Goal: Task Accomplishment & Management: Manage account settings

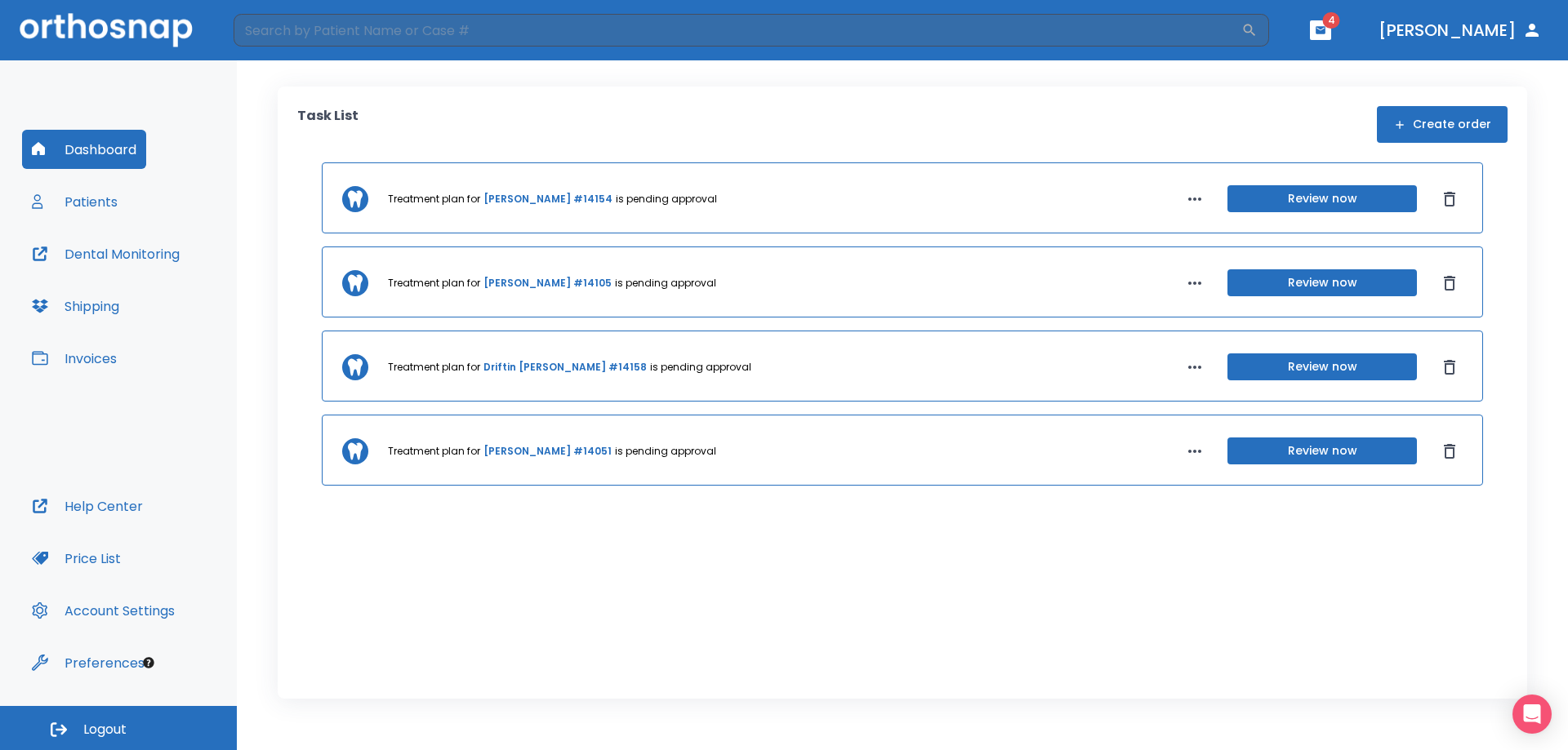
click at [96, 198] on button "Patients" at bounding box center [75, 202] width 106 height 39
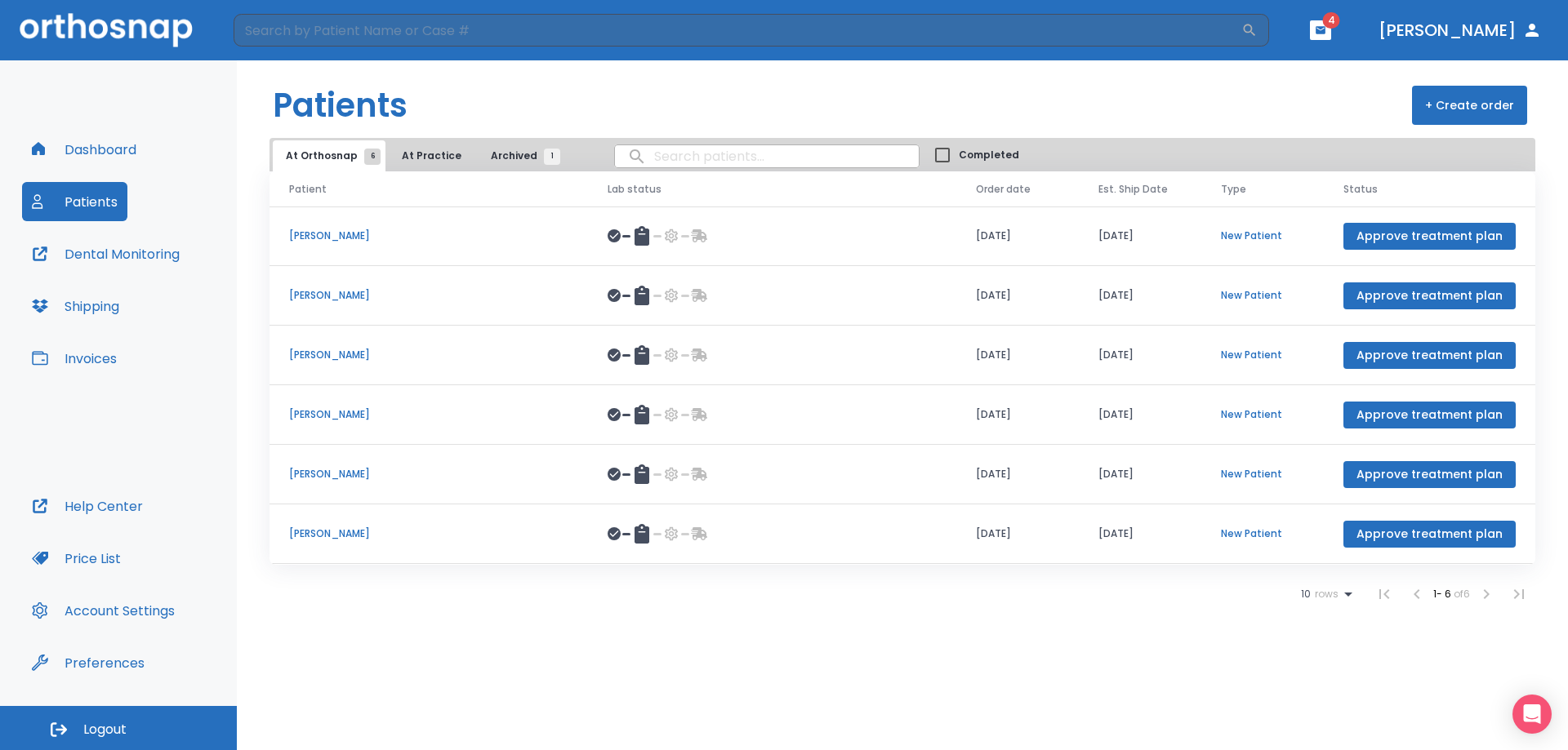
click at [341, 472] on p "[PERSON_NAME]" at bounding box center [429, 474] width 280 height 15
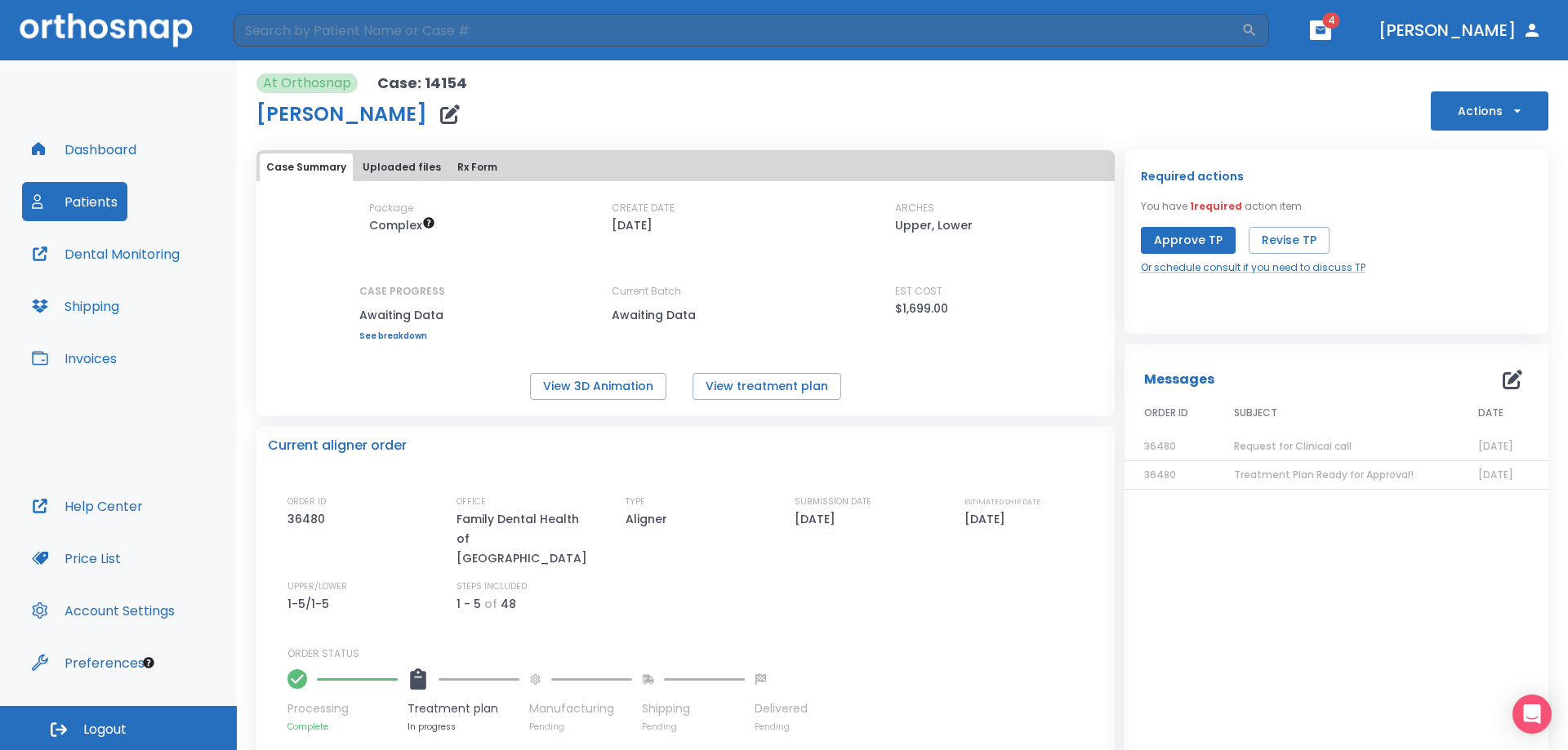
click at [1018, 303] on div "EST COST $1,699.00" at bounding box center [968, 301] width 147 height 34
click at [1443, 114] on button "Actions" at bounding box center [1489, 111] width 118 height 39
click at [1197, 238] on div at bounding box center [784, 375] width 1568 height 750
click at [1182, 238] on button "Approve TP" at bounding box center [1188, 240] width 94 height 27
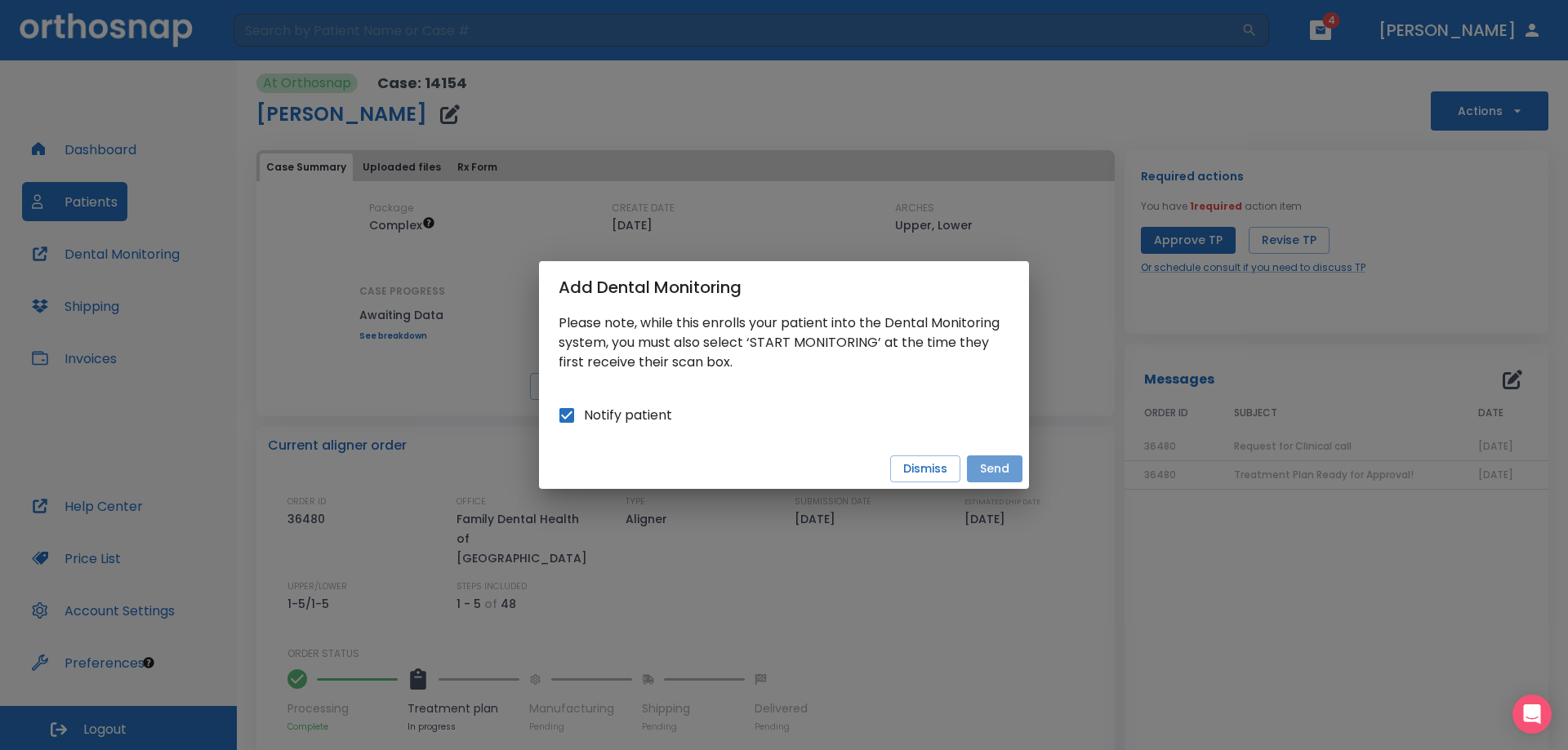
click at [992, 466] on button "Send" at bounding box center [995, 469] width 56 height 27
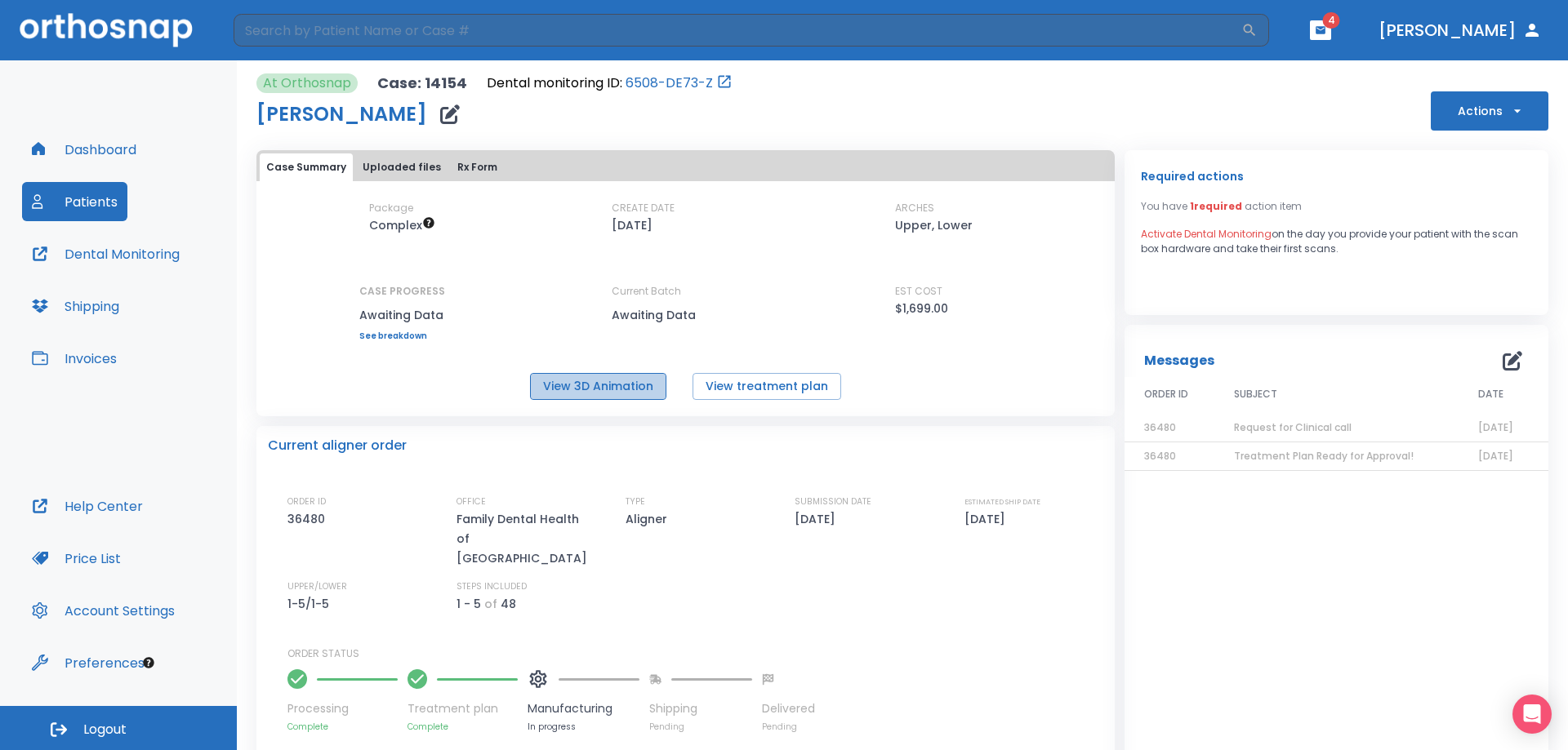
click at [617, 379] on button "View 3D Animation" at bounding box center [597, 386] width 136 height 27
click at [768, 386] on button "View treatment plan" at bounding box center [767, 386] width 148 height 27
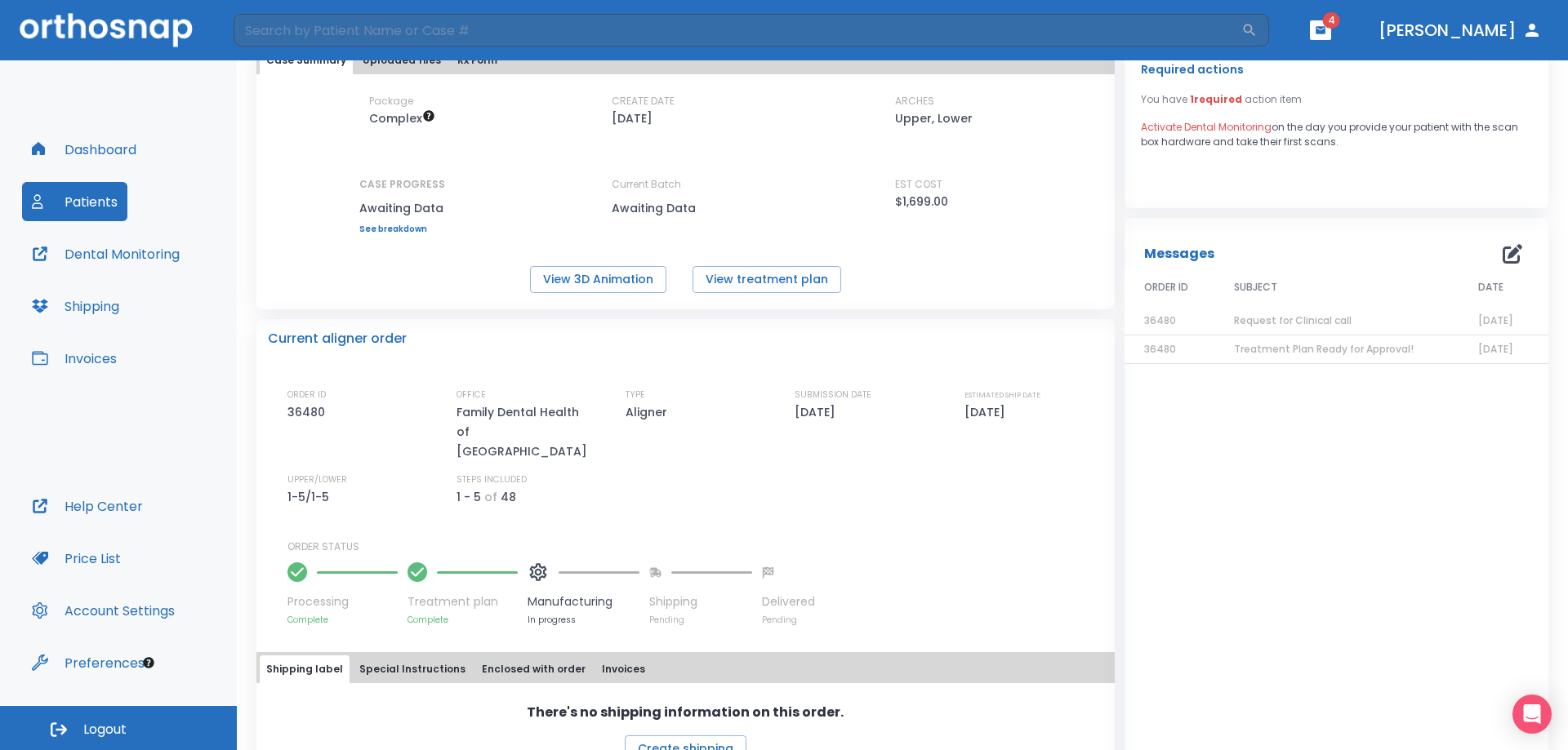
scroll to position [128, 0]
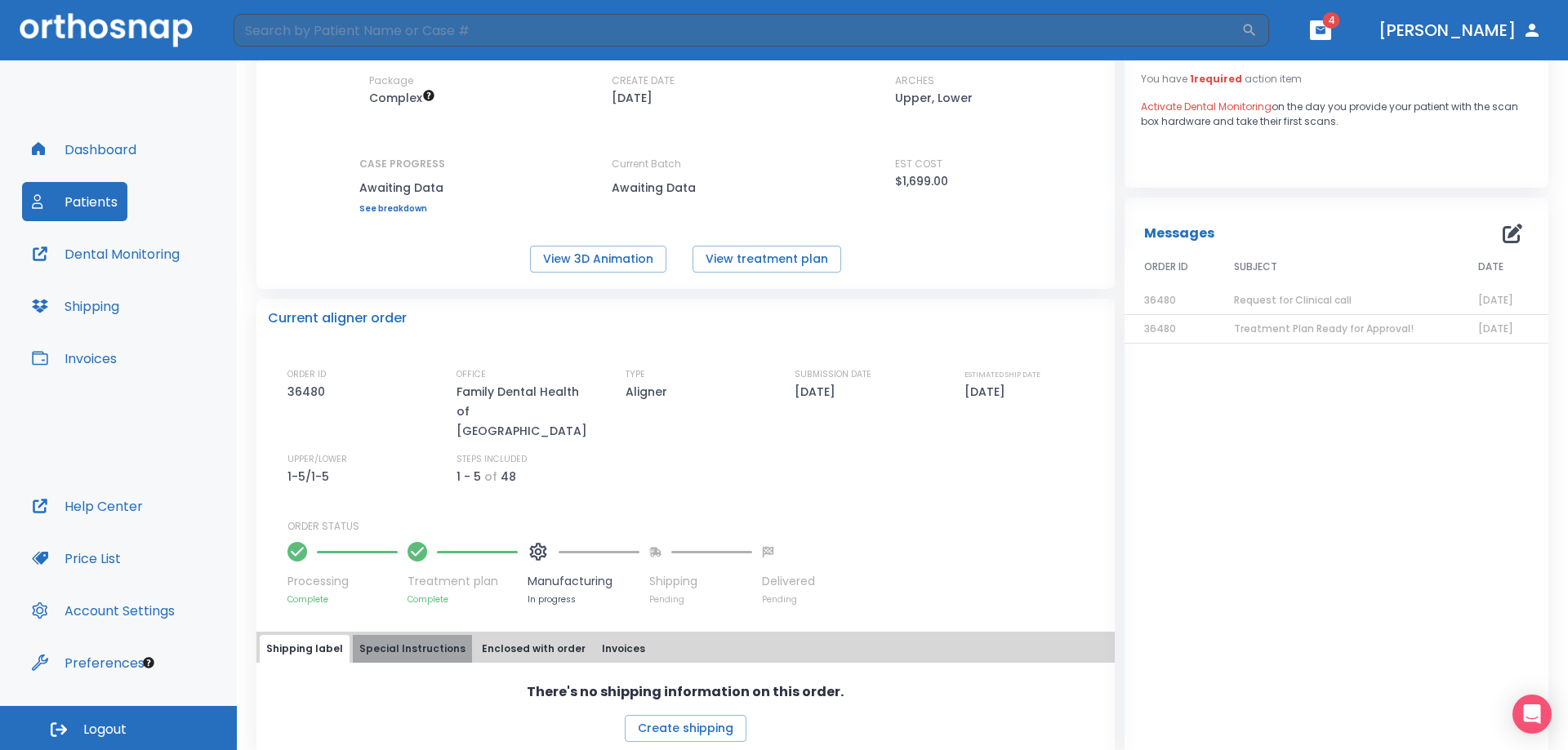
click at [441, 635] on button "Special Instructions" at bounding box center [412, 649] width 119 height 28
click at [494, 636] on button "Enclosed with order" at bounding box center [533, 650] width 117 height 28
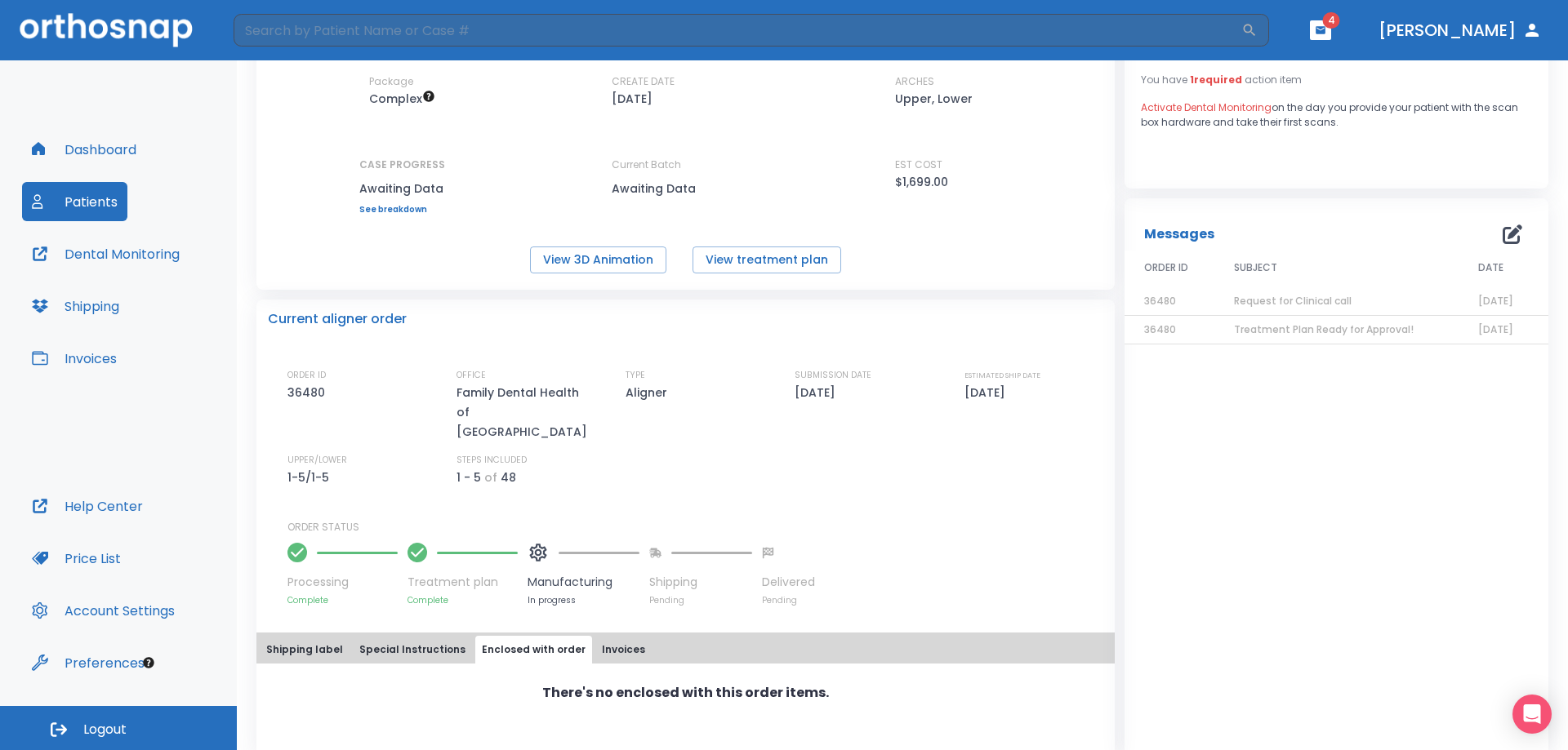
click at [596, 636] on button "Invoices" at bounding box center [623, 650] width 56 height 28
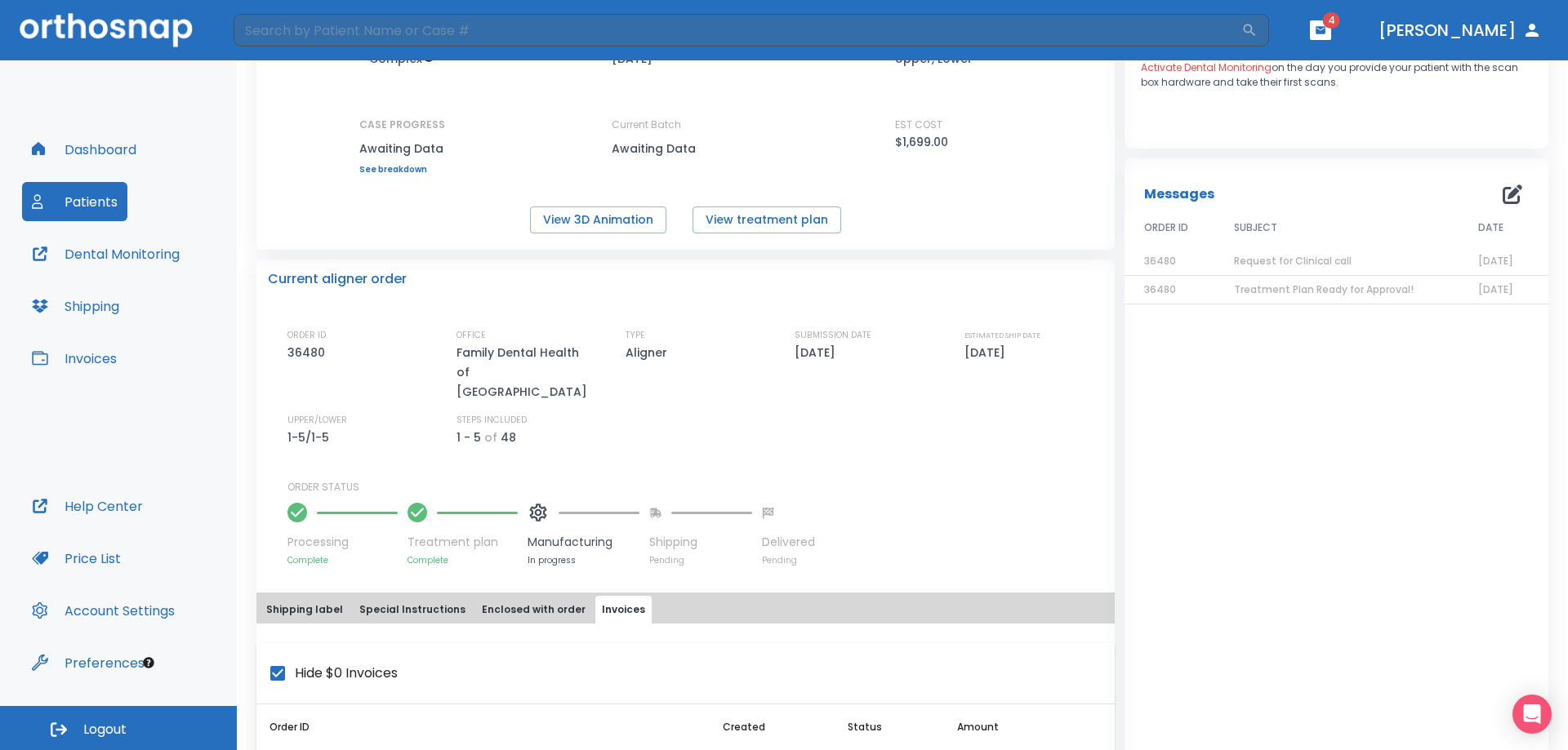
scroll to position [221, 0]
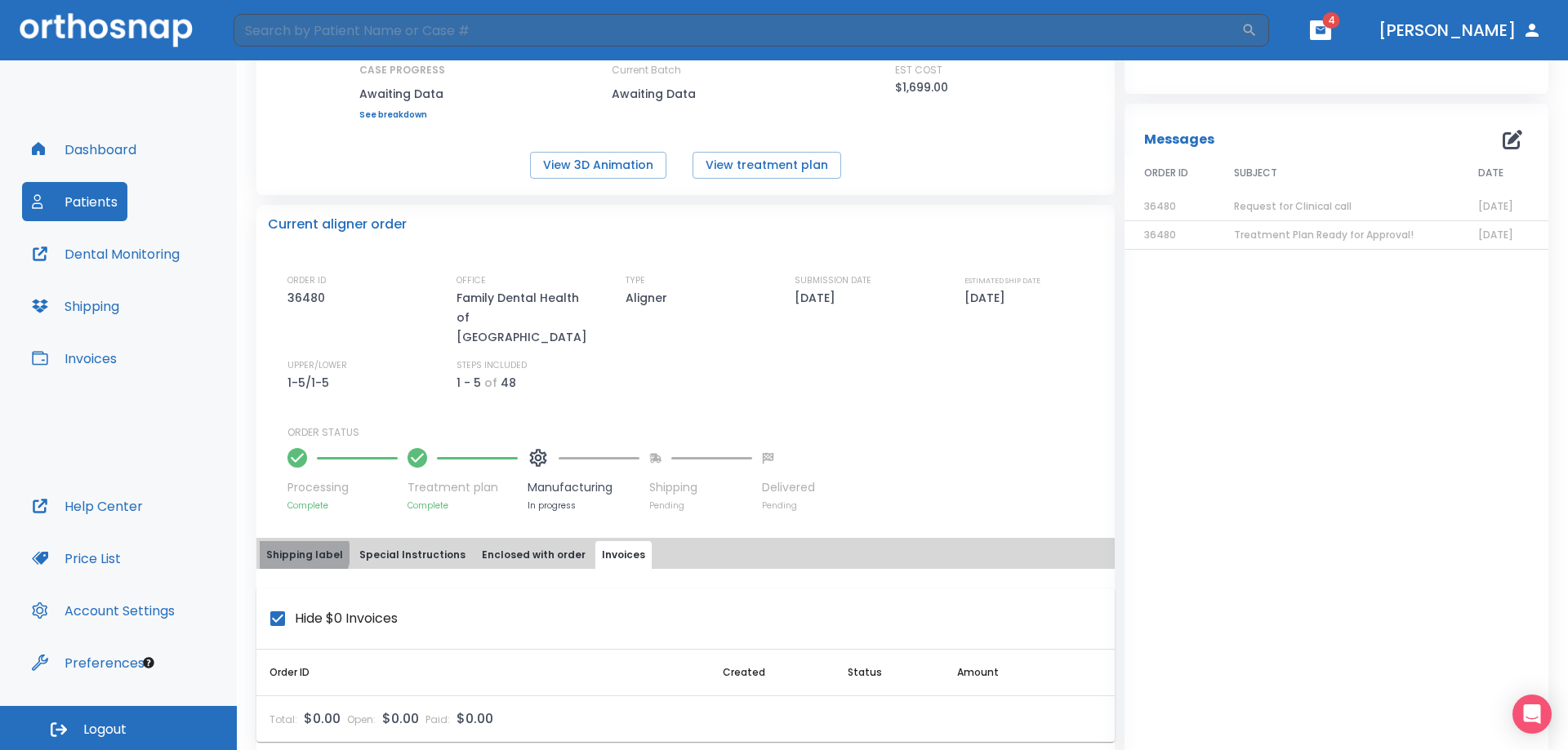
click at [301, 542] on button "Shipping label" at bounding box center [304, 556] width 90 height 28
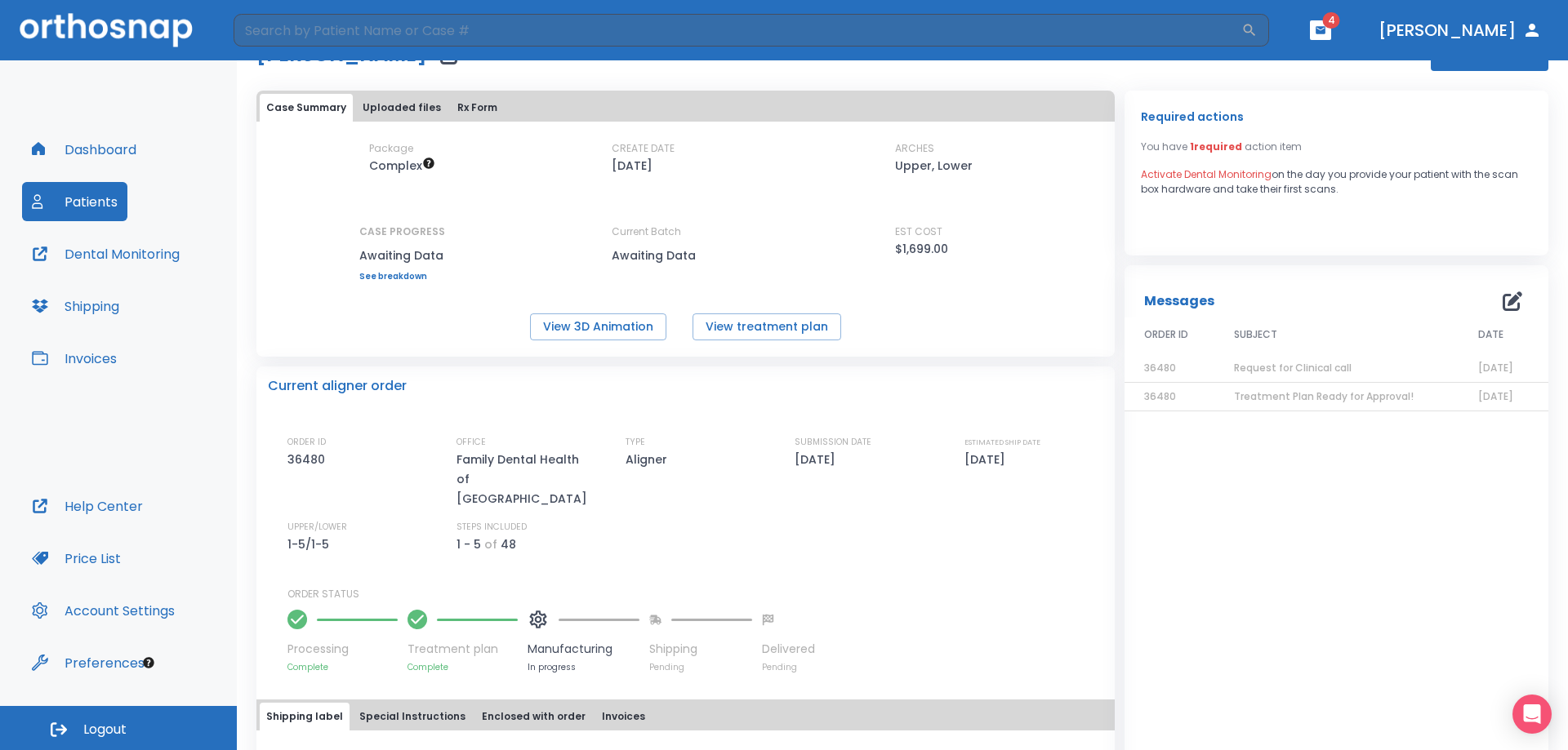
scroll to position [0, 0]
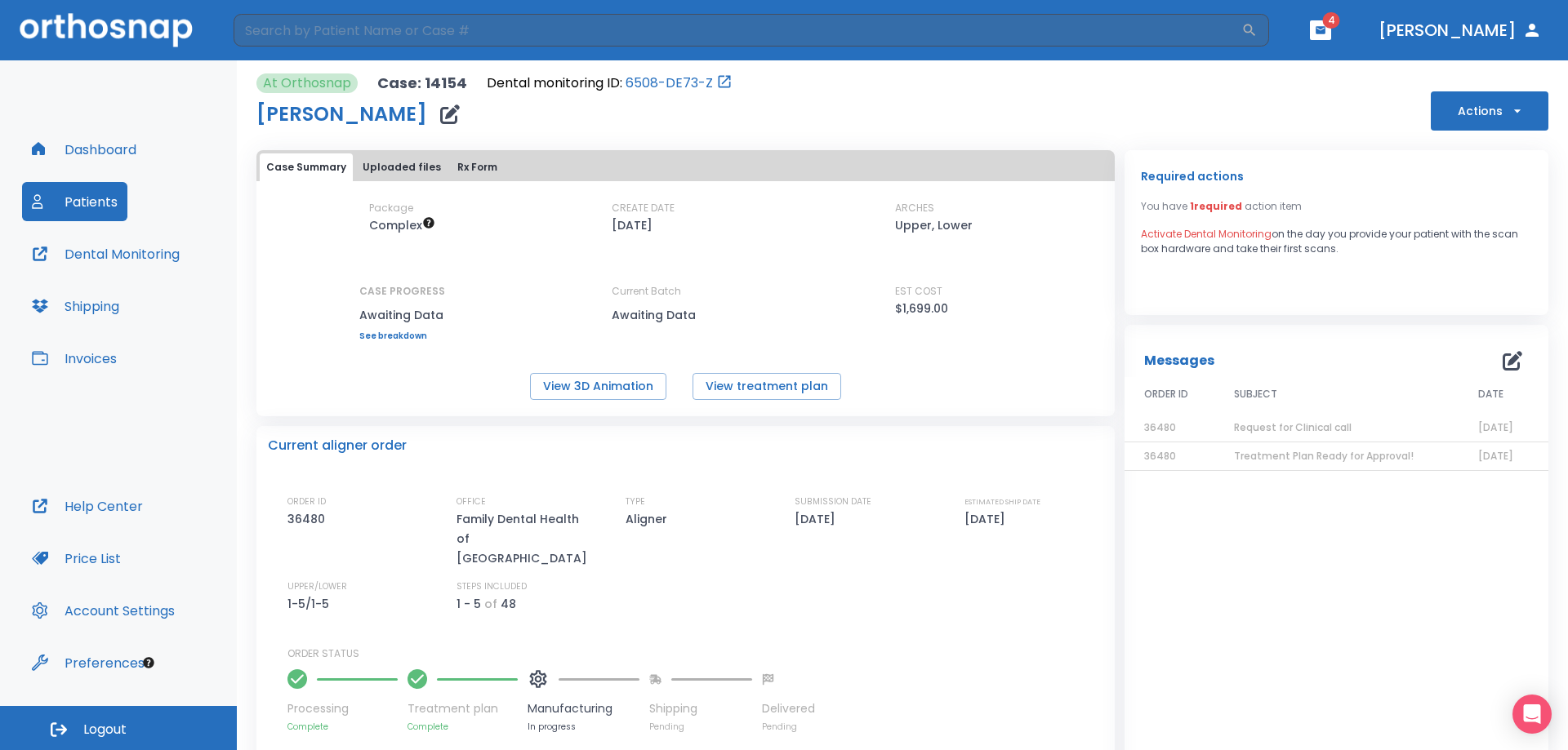
click at [378, 164] on button "Uploaded files" at bounding box center [401, 168] width 92 height 28
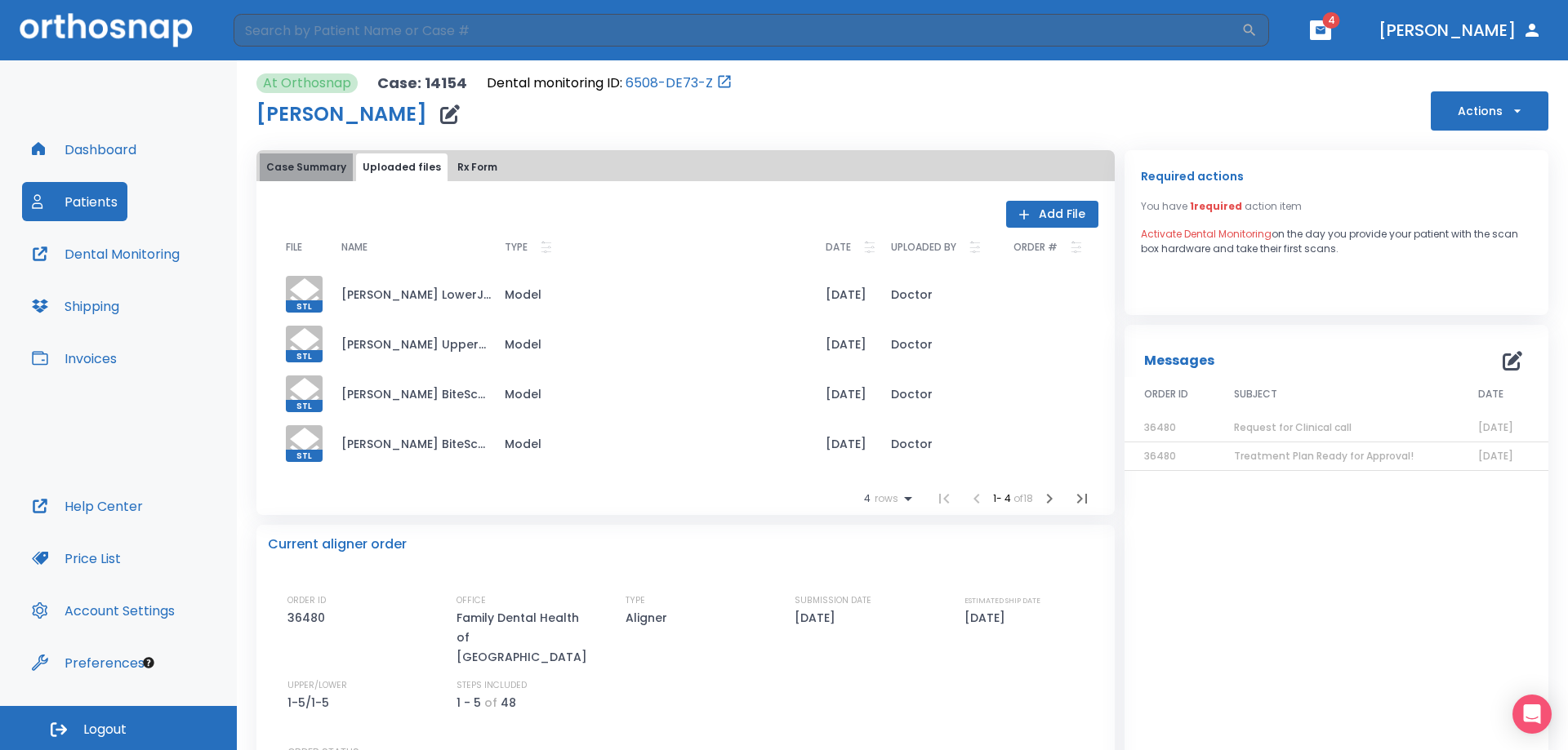
click at [313, 165] on button "Case Summary" at bounding box center [306, 168] width 94 height 28
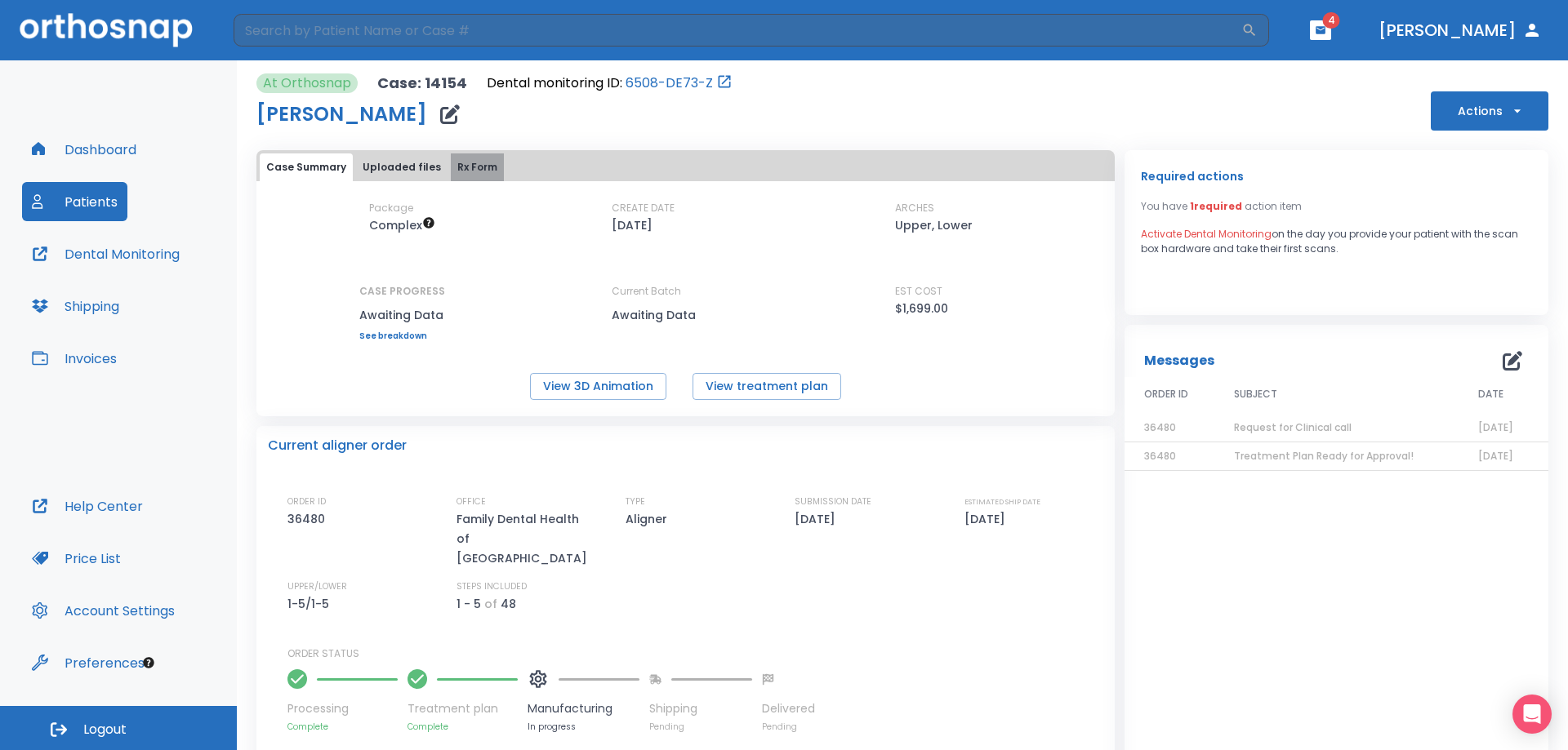
click at [464, 162] on button "Rx Form" at bounding box center [477, 168] width 53 height 28
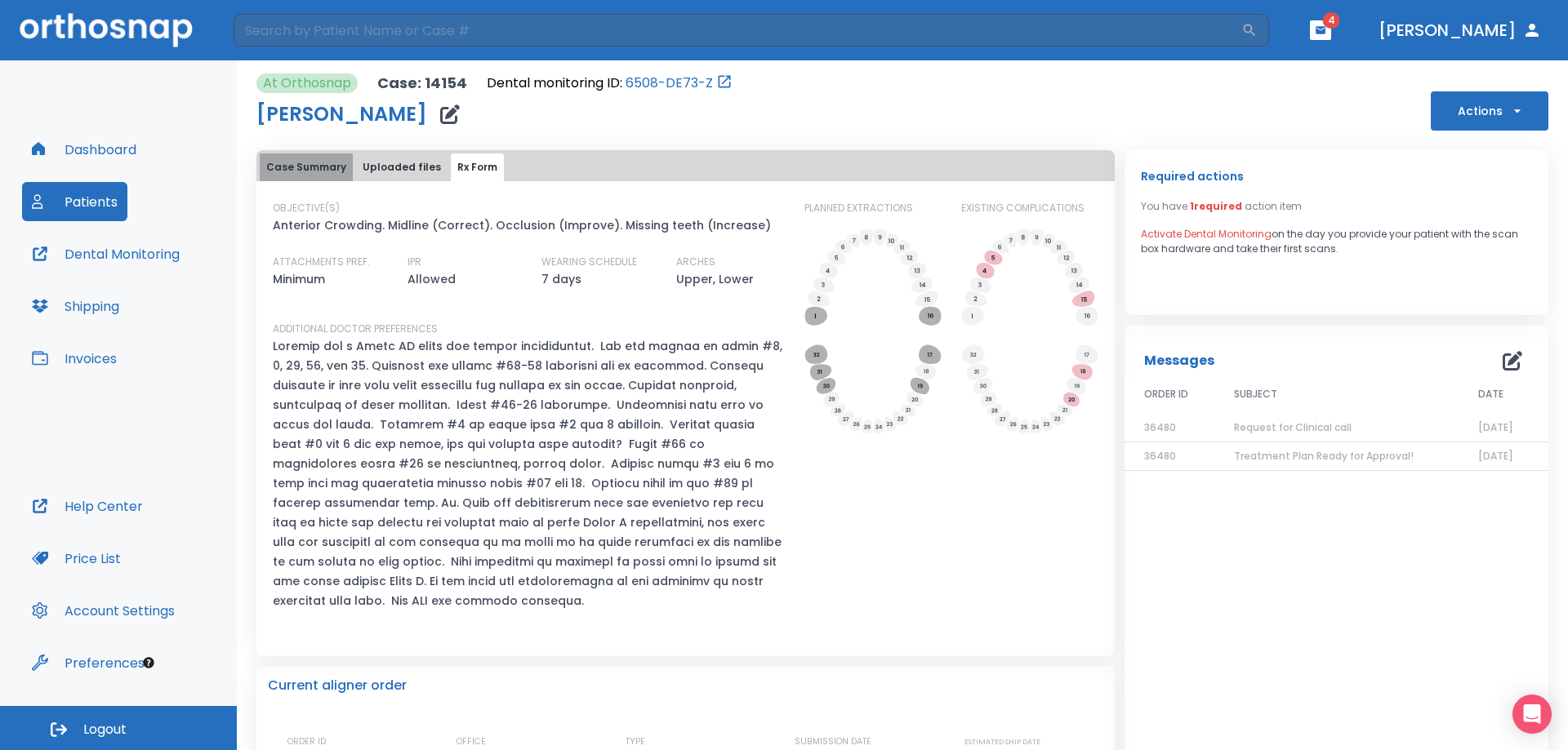
click at [314, 166] on button "Case Summary" at bounding box center [306, 168] width 94 height 28
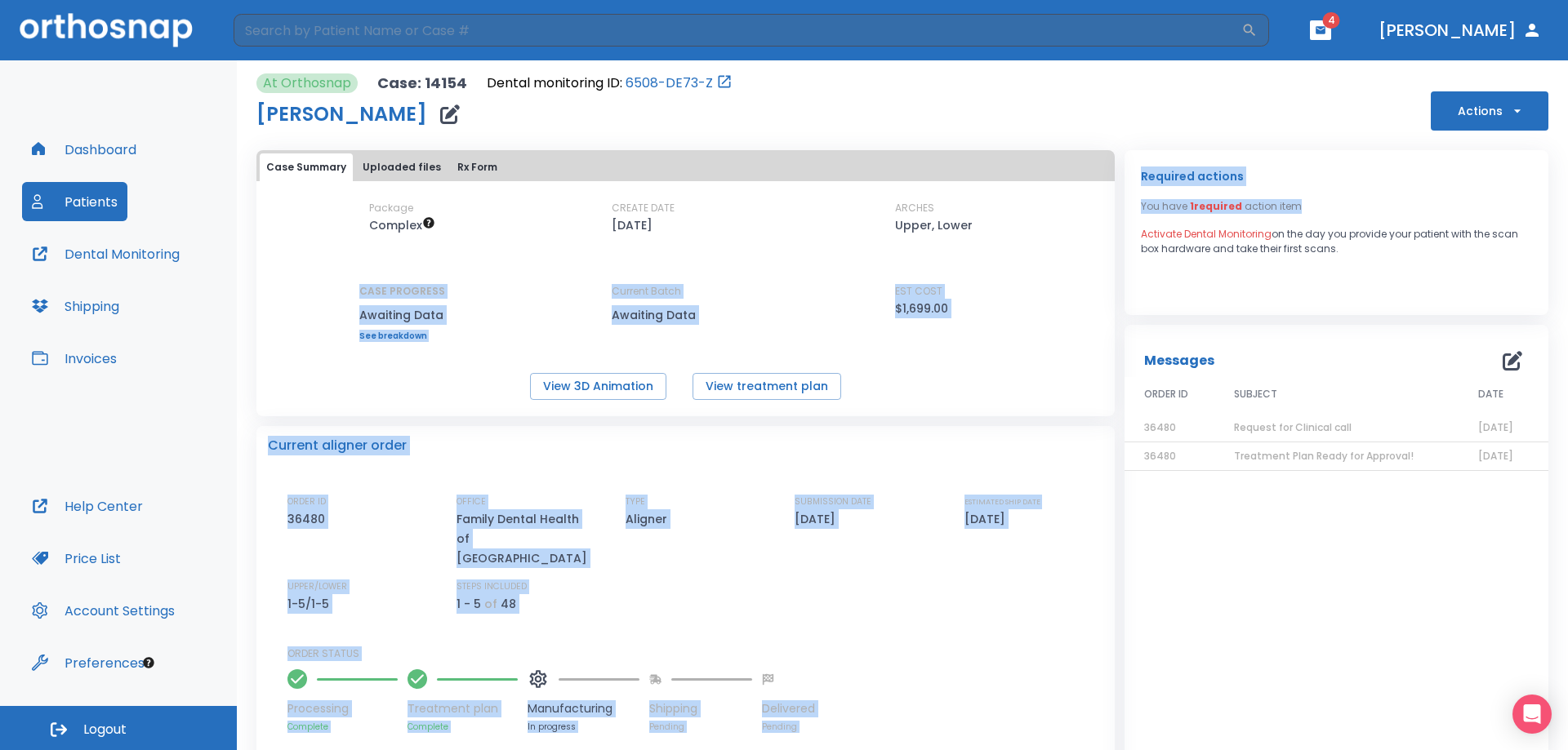
click at [1110, 237] on div "Case Summary Uploaded files Rx Form Package Complex CREATE DATE 09/08/25 ARCHES…" at bounding box center [897, 512] width 1301 height 744
click at [1114, 238] on div "Required actions You have 1 required action item Activate Dental Monitoring on …" at bounding box center [1331, 512] width 433 height 744
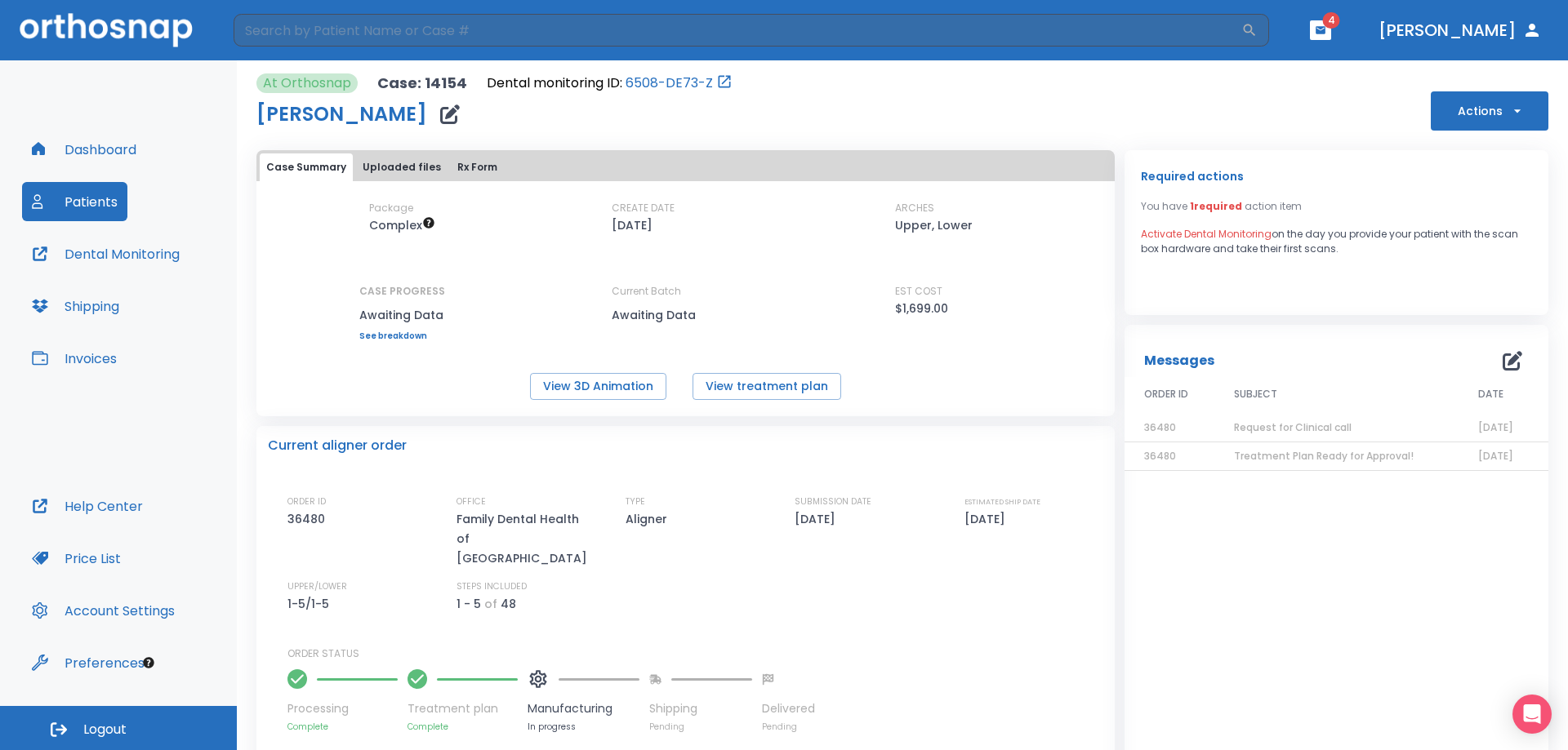
click at [1107, 534] on div "Current aligner order ORDER ID 36480 OFFICE Family Dental Health of Augusta TYP…" at bounding box center [685, 579] width 859 height 306
click at [86, 199] on button "Patients" at bounding box center [75, 202] width 106 height 39
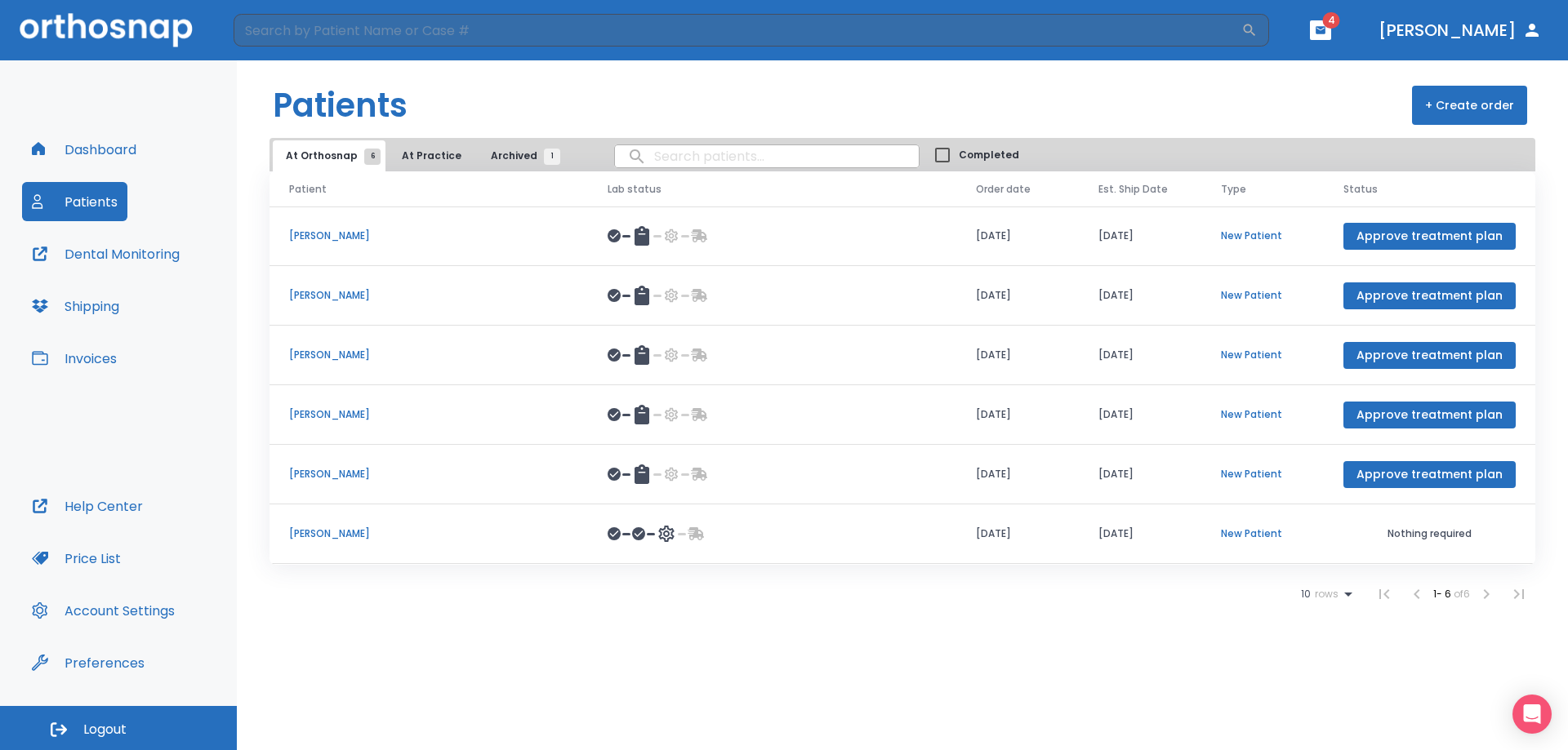
click at [324, 533] on p "[PERSON_NAME]" at bounding box center [429, 534] width 280 height 15
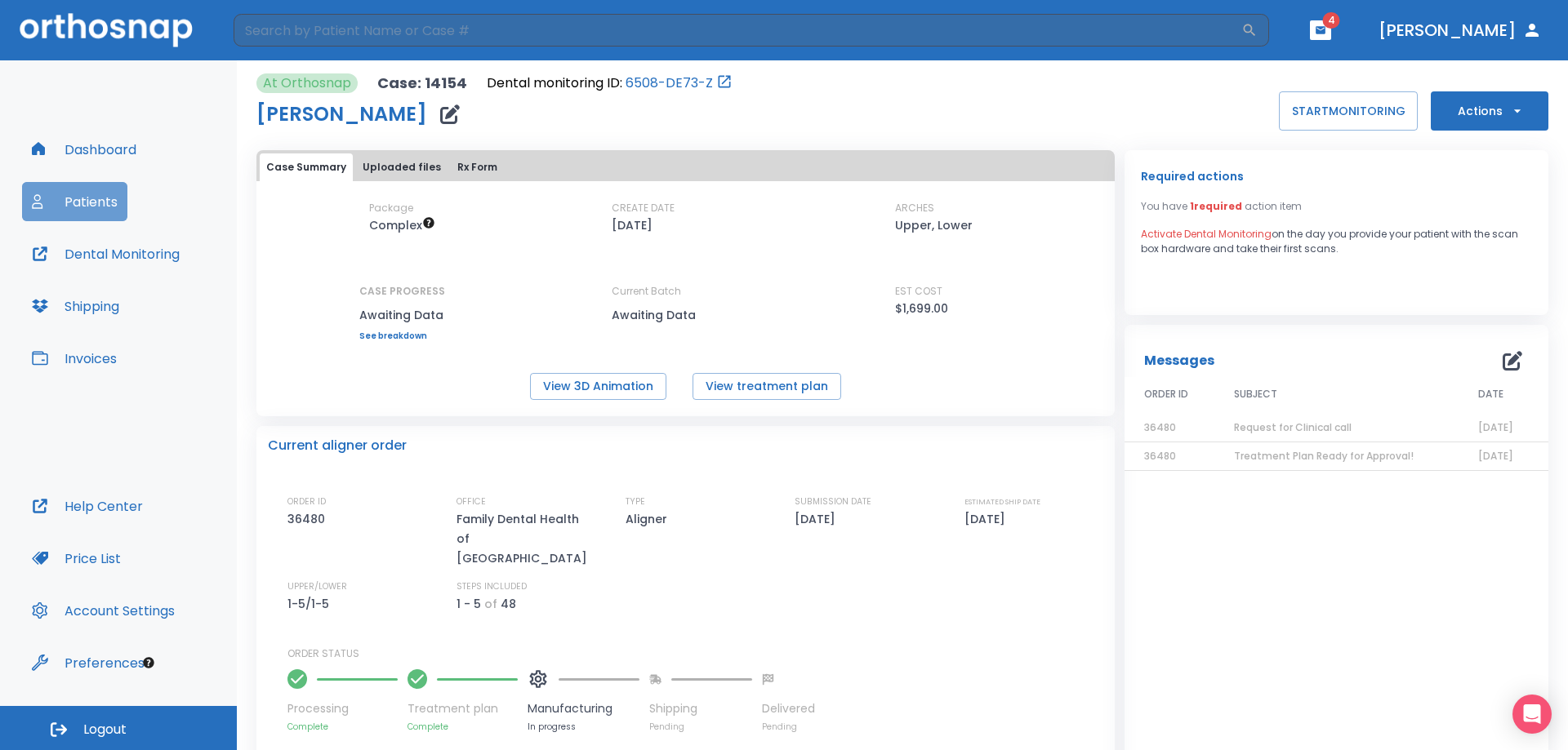
click at [87, 204] on button "Patients" at bounding box center [75, 202] width 106 height 39
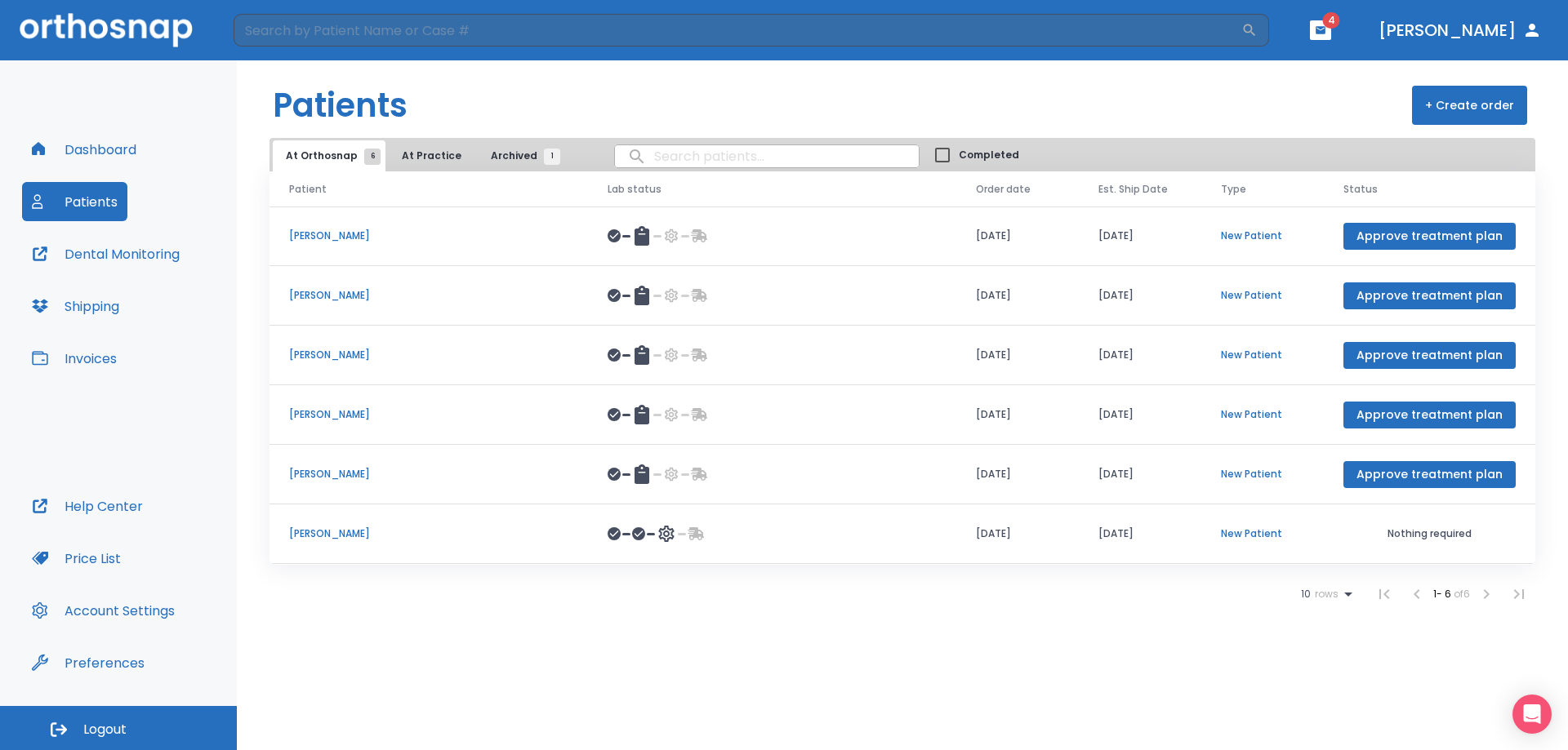
click at [342, 472] on p "Driftin Rogers" at bounding box center [429, 474] width 280 height 15
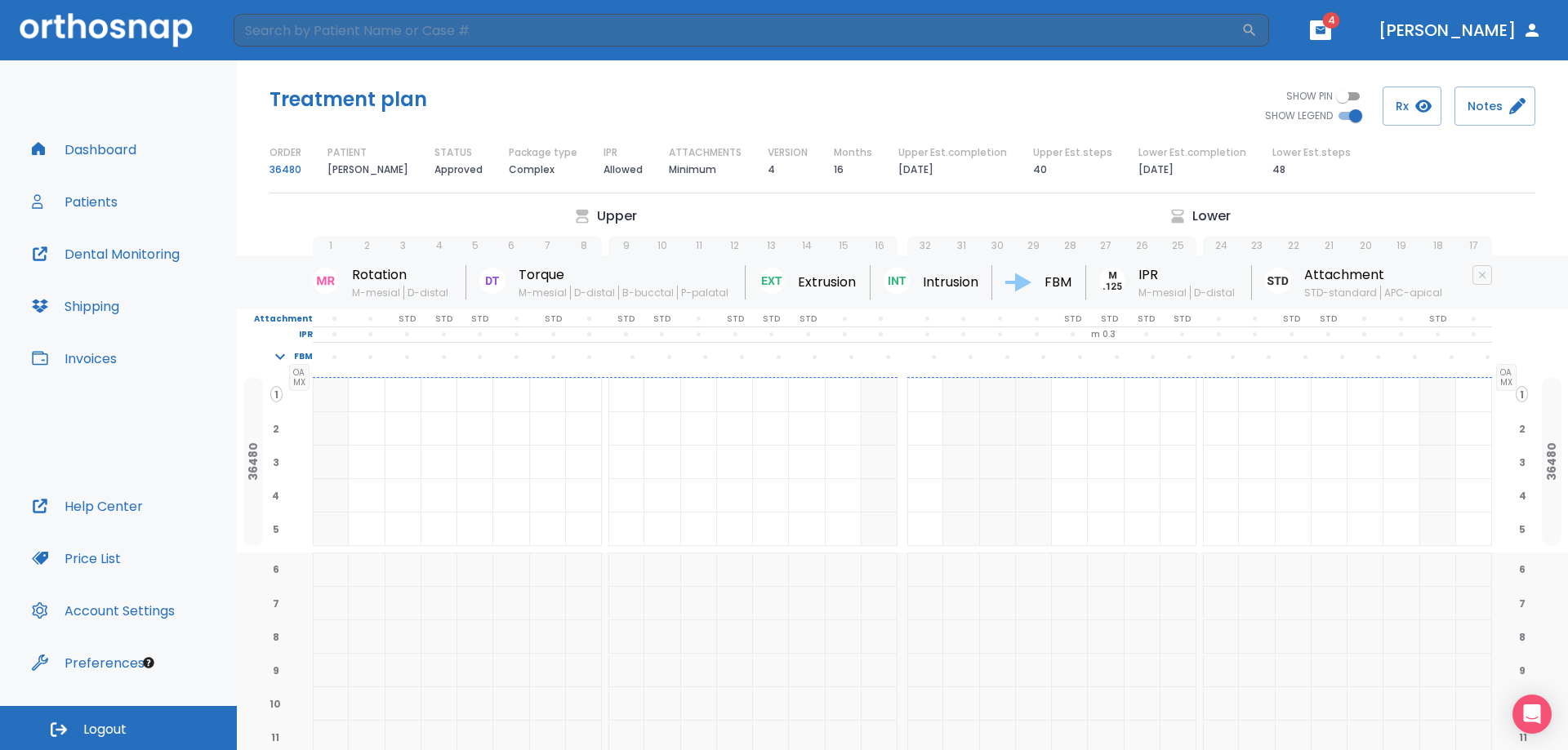
click at [1346, 94] on input "SHOW PIN" at bounding box center [1342, 95] width 58 height 19
click at [1348, 94] on input "SHOW PIN" at bounding box center [1355, 95] width 58 height 19
checkbox input "false"
